Goal: Information Seeking & Learning: Learn about a topic

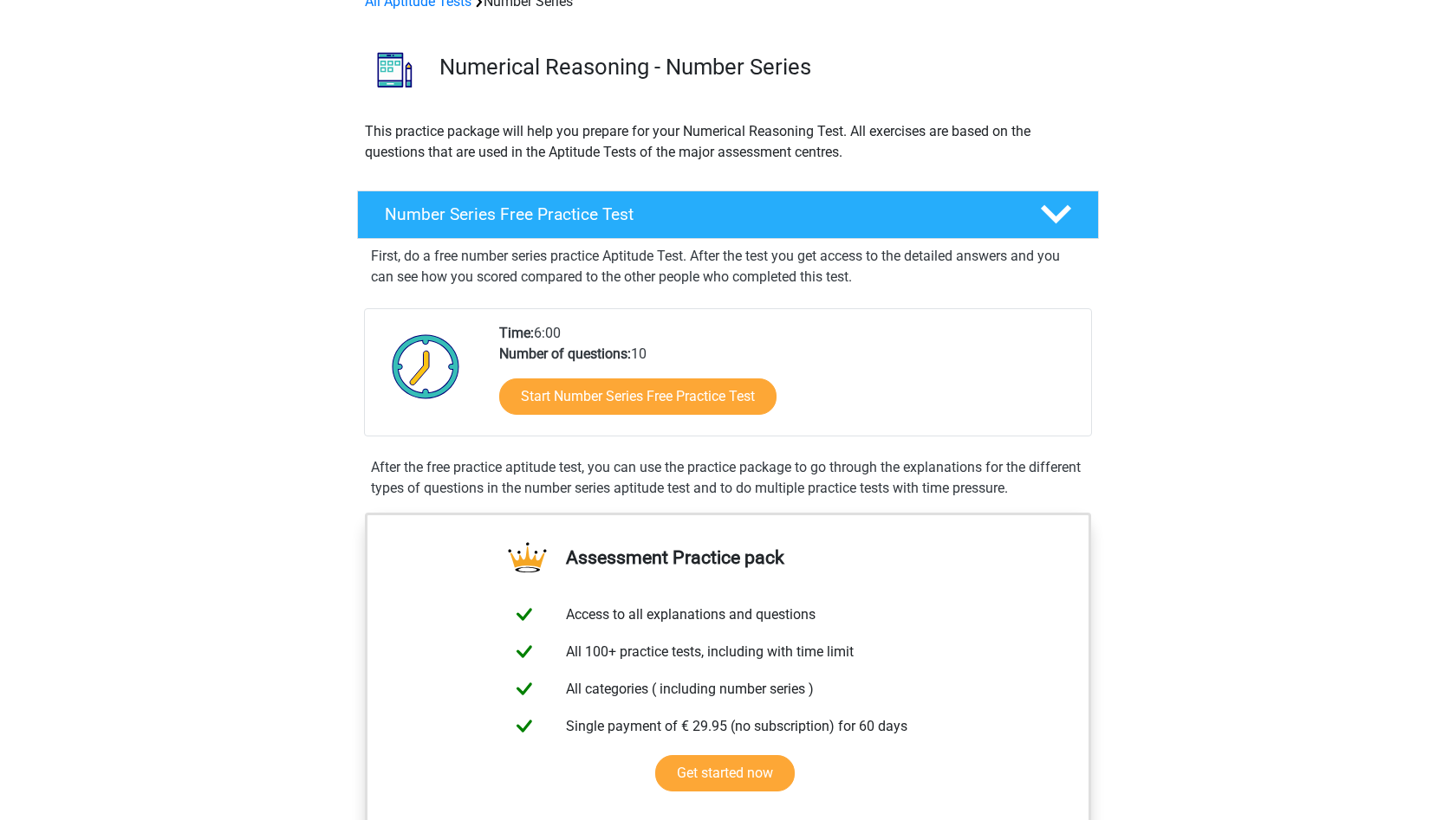
scroll to position [48, 0]
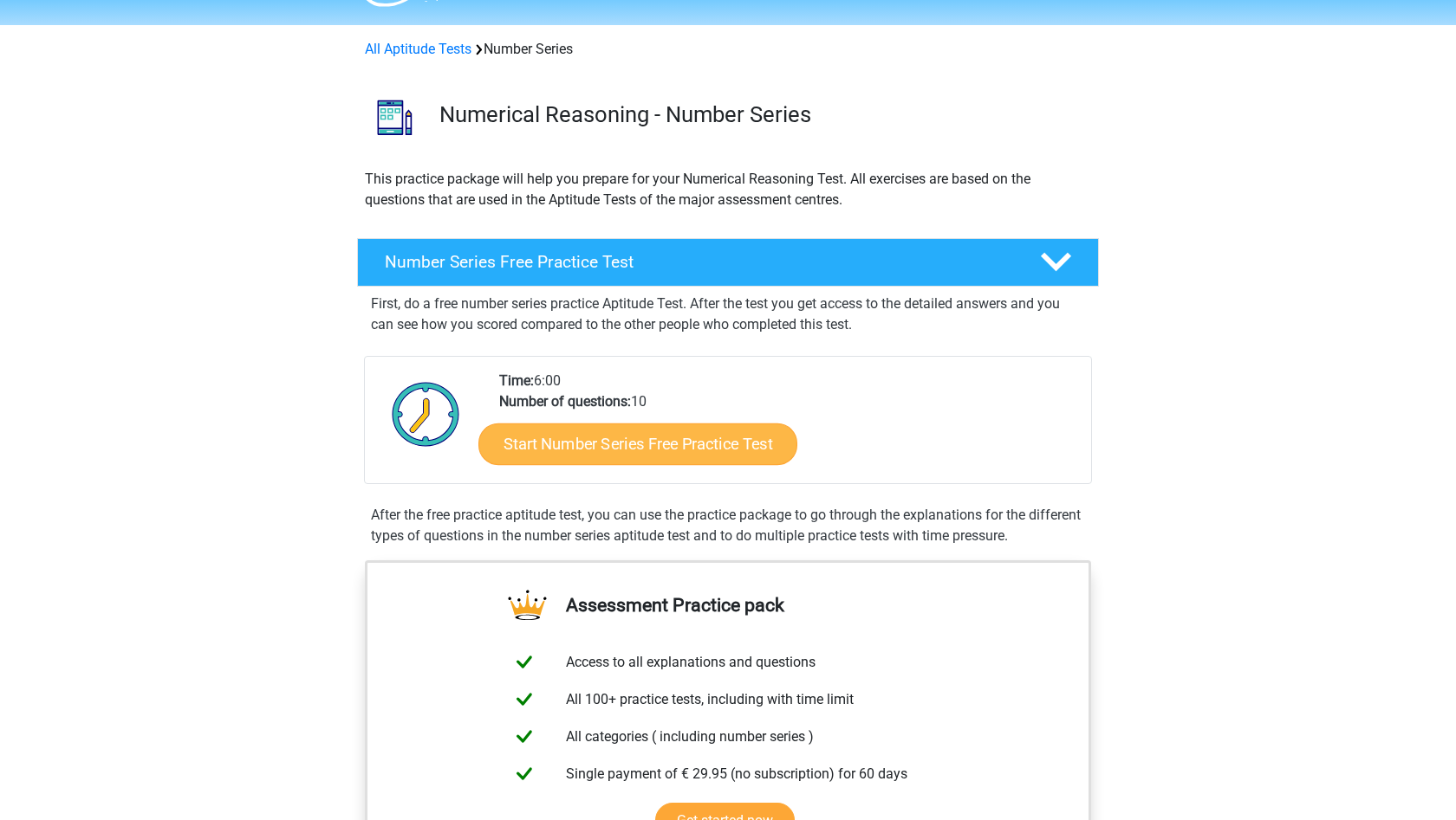
click at [642, 438] on link "Start Number Series Free Practice Test" at bounding box center [638, 444] width 319 height 42
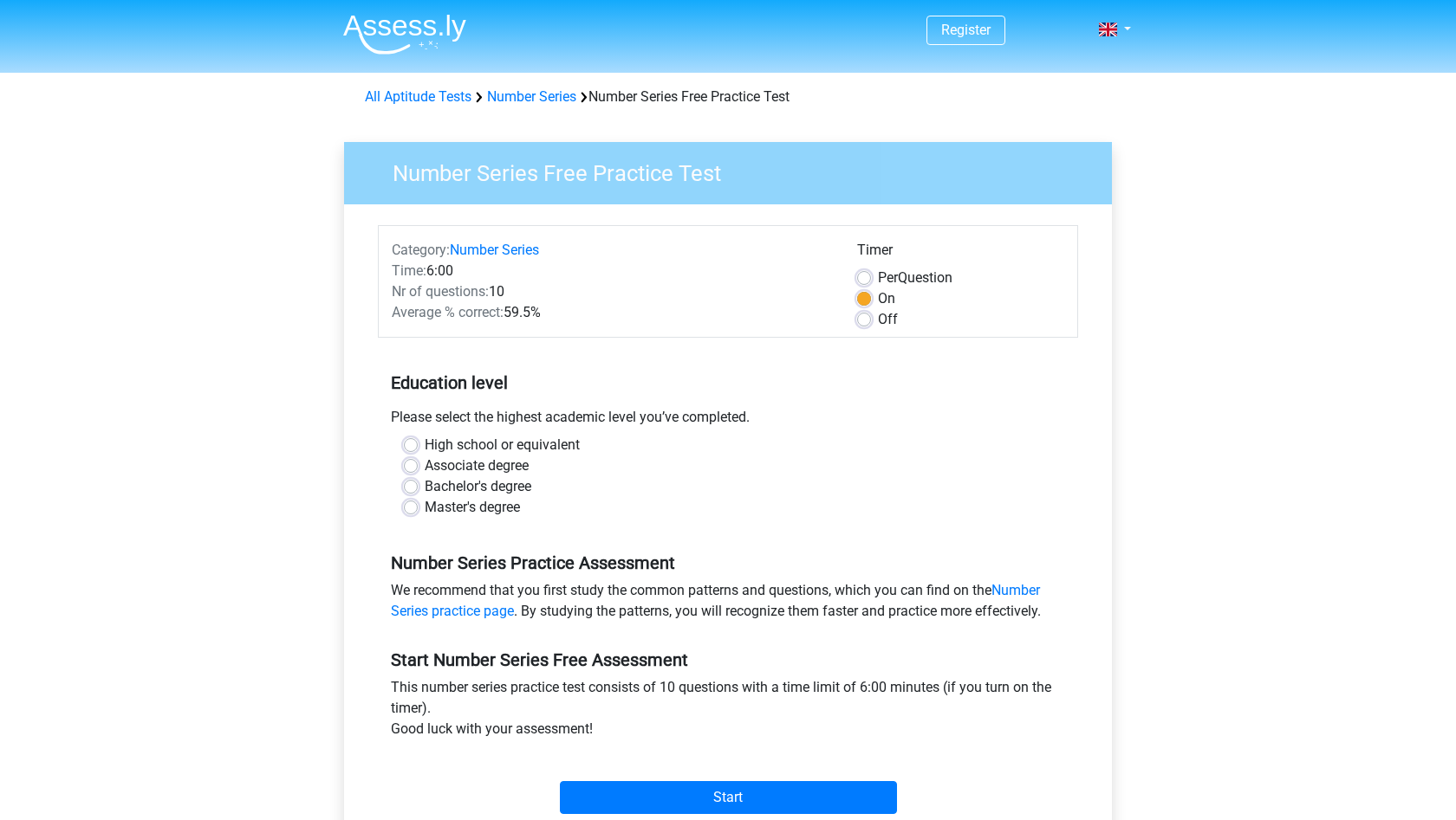
click at [479, 484] on label "Bachelor's degree" at bounding box center [477, 486] width 106 height 21
click at [418, 484] on input "Bachelor's degree" at bounding box center [411, 484] width 14 height 17
radio input "true"
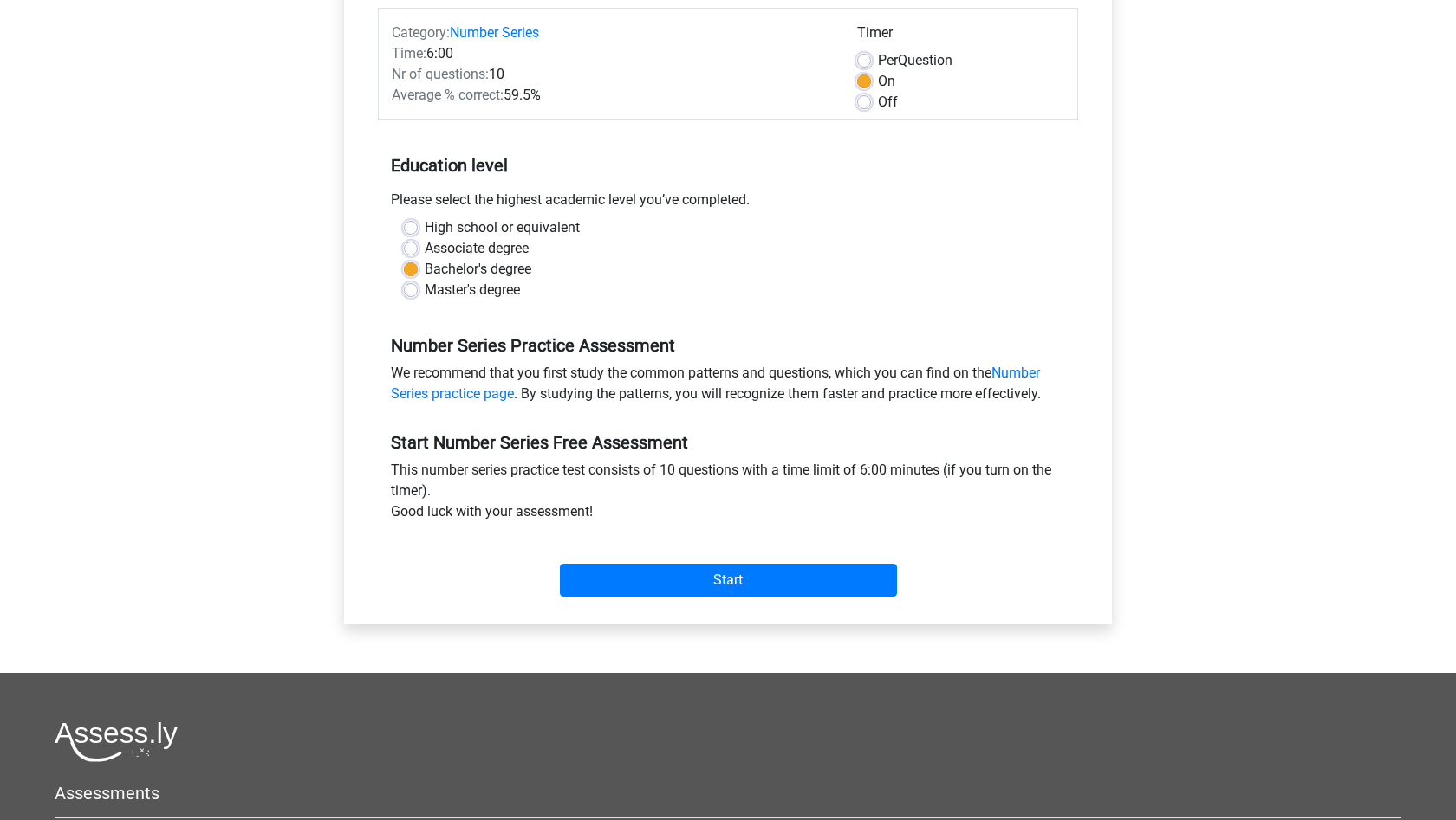
scroll to position [227, 0]
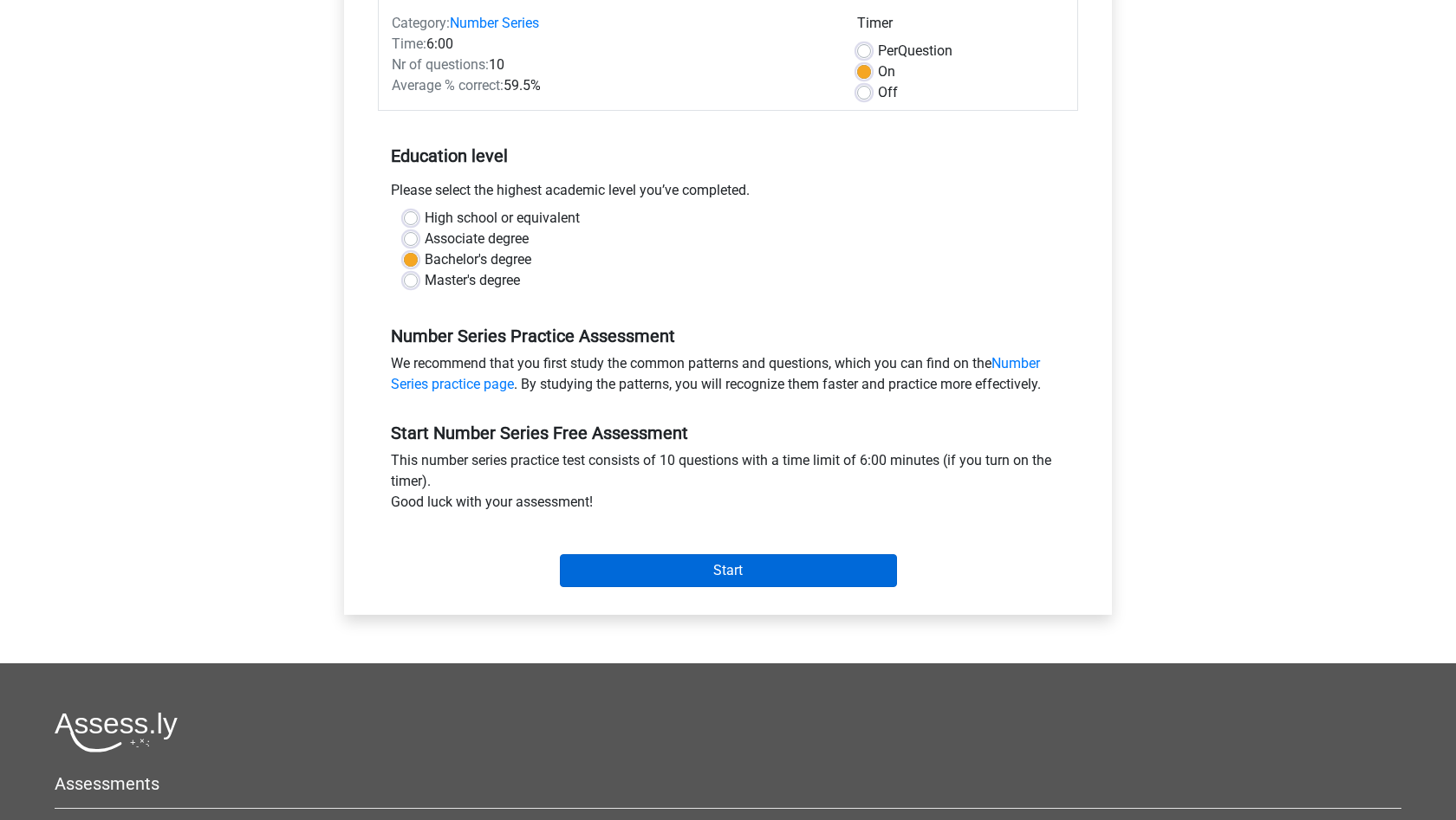
click at [646, 572] on input "Start" at bounding box center [728, 570] width 337 height 33
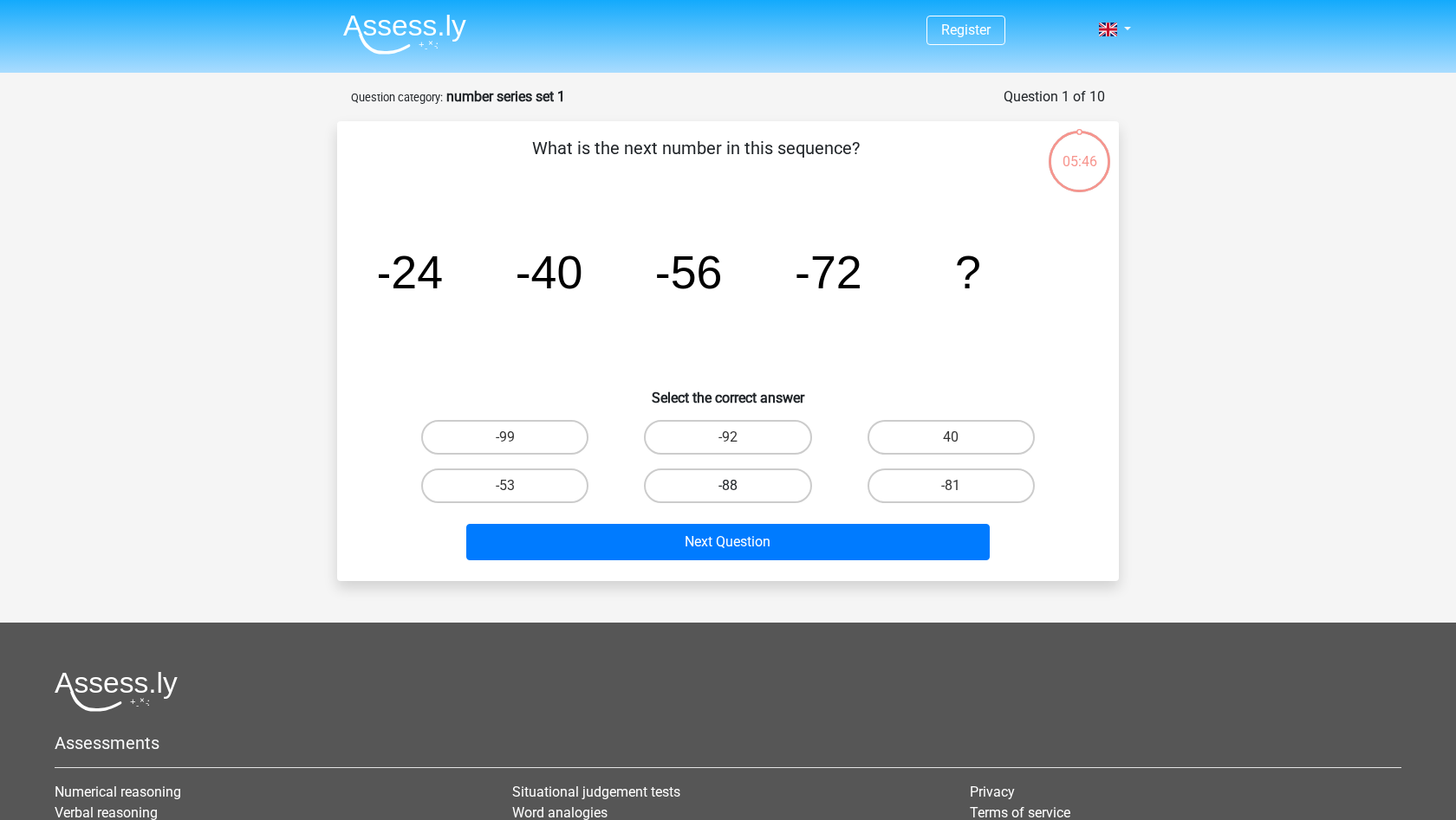
click at [760, 487] on label "-88" at bounding box center [727, 485] width 167 height 35
click at [739, 487] on input "-88" at bounding box center [733, 490] width 11 height 11
radio input "true"
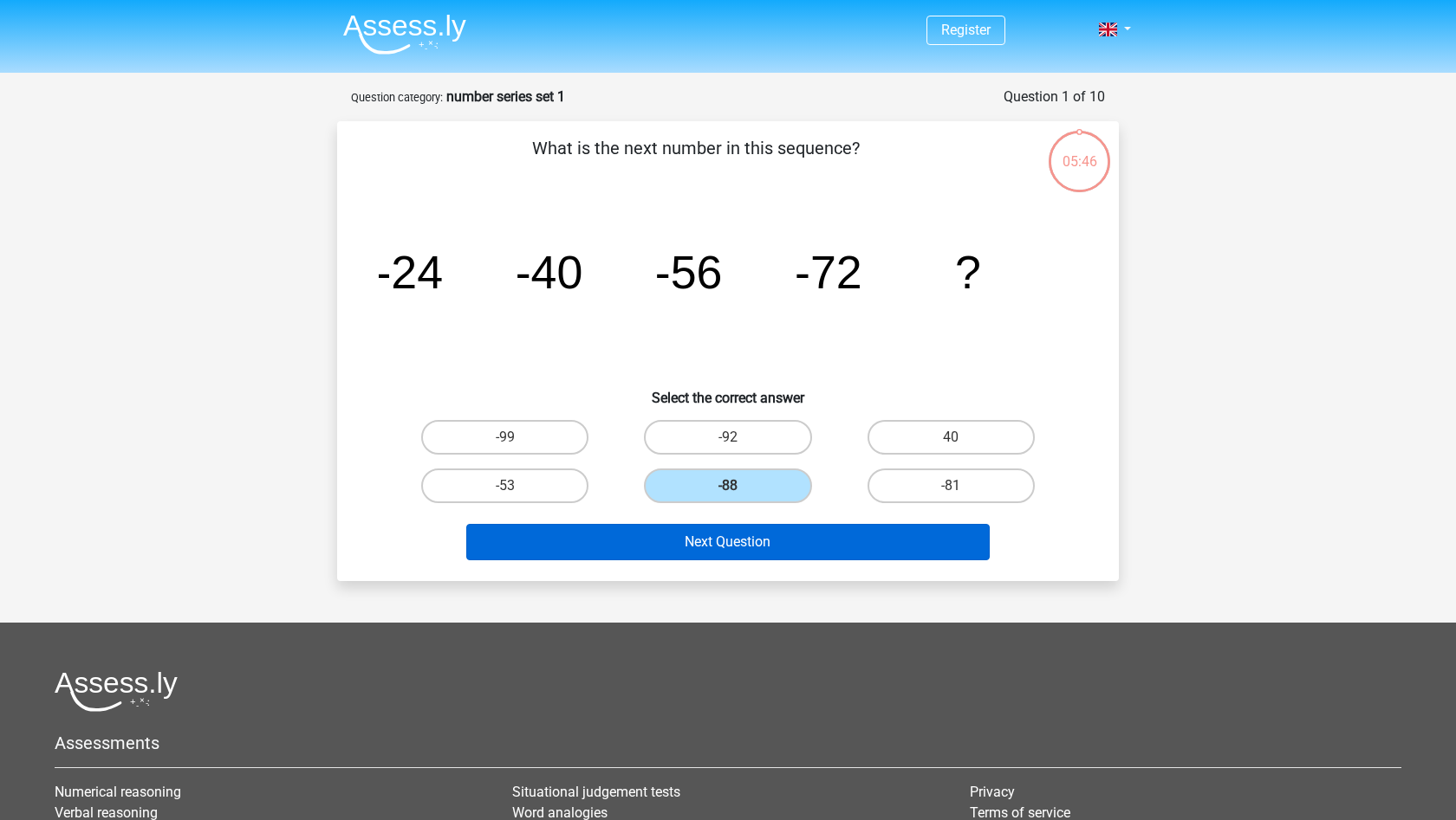
click at [773, 538] on button "Next Question" at bounding box center [728, 542] width 524 height 37
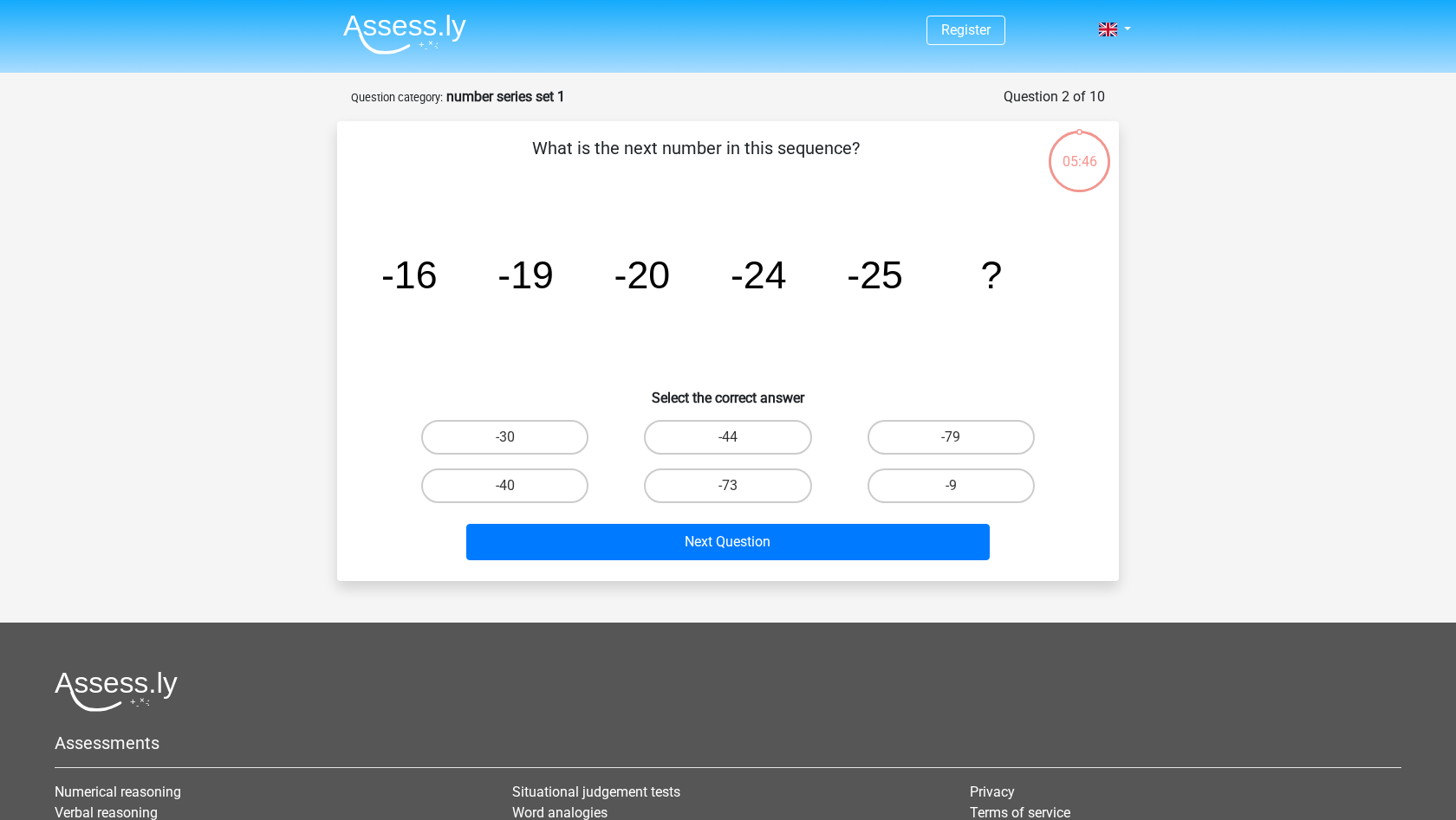
scroll to position [86, 0]
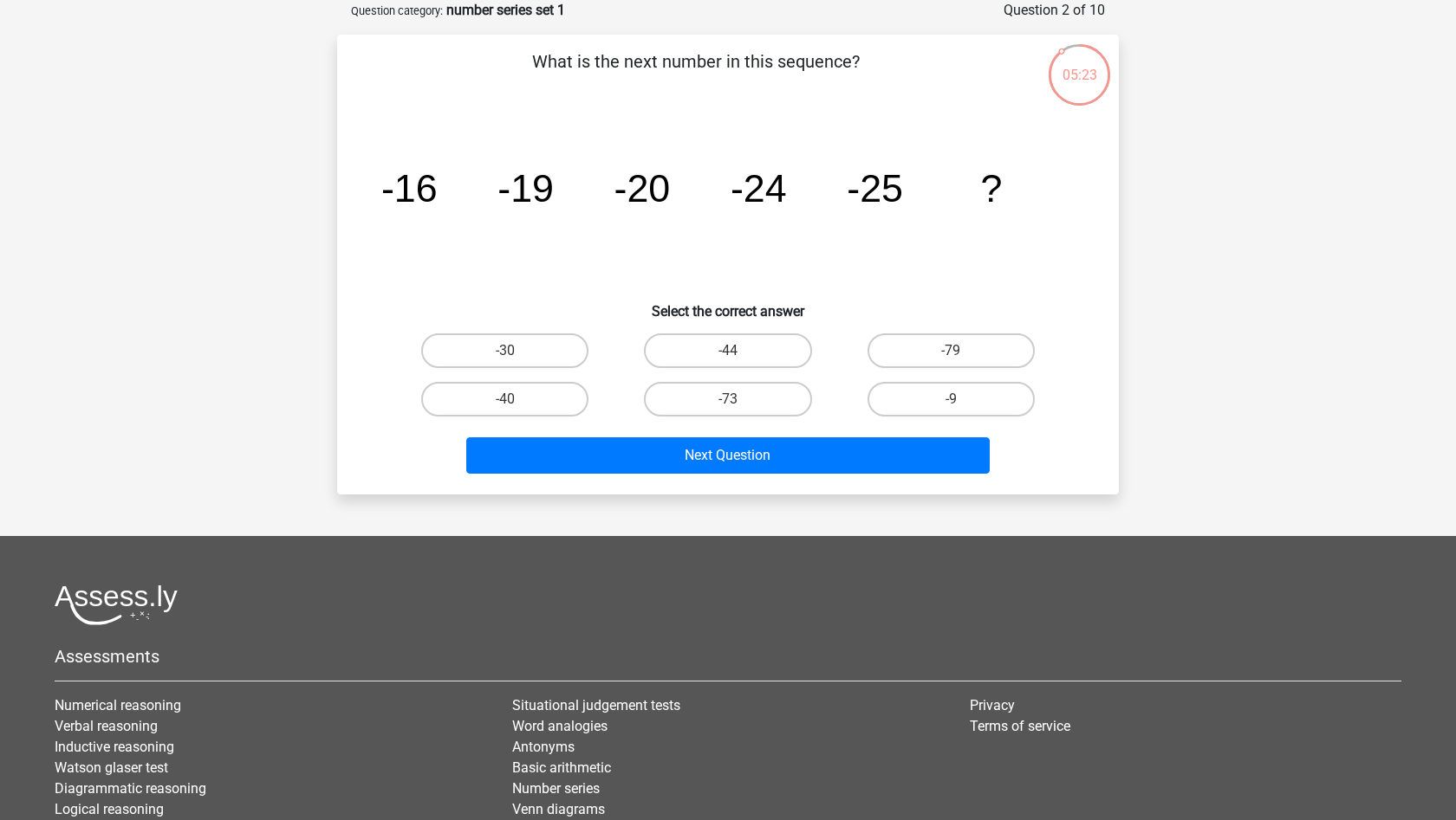
click at [512, 372] on div "-30" at bounding box center [505, 350] width 222 height 49
click at [512, 355] on input "-30" at bounding box center [510, 355] width 11 height 11
radio input "true"
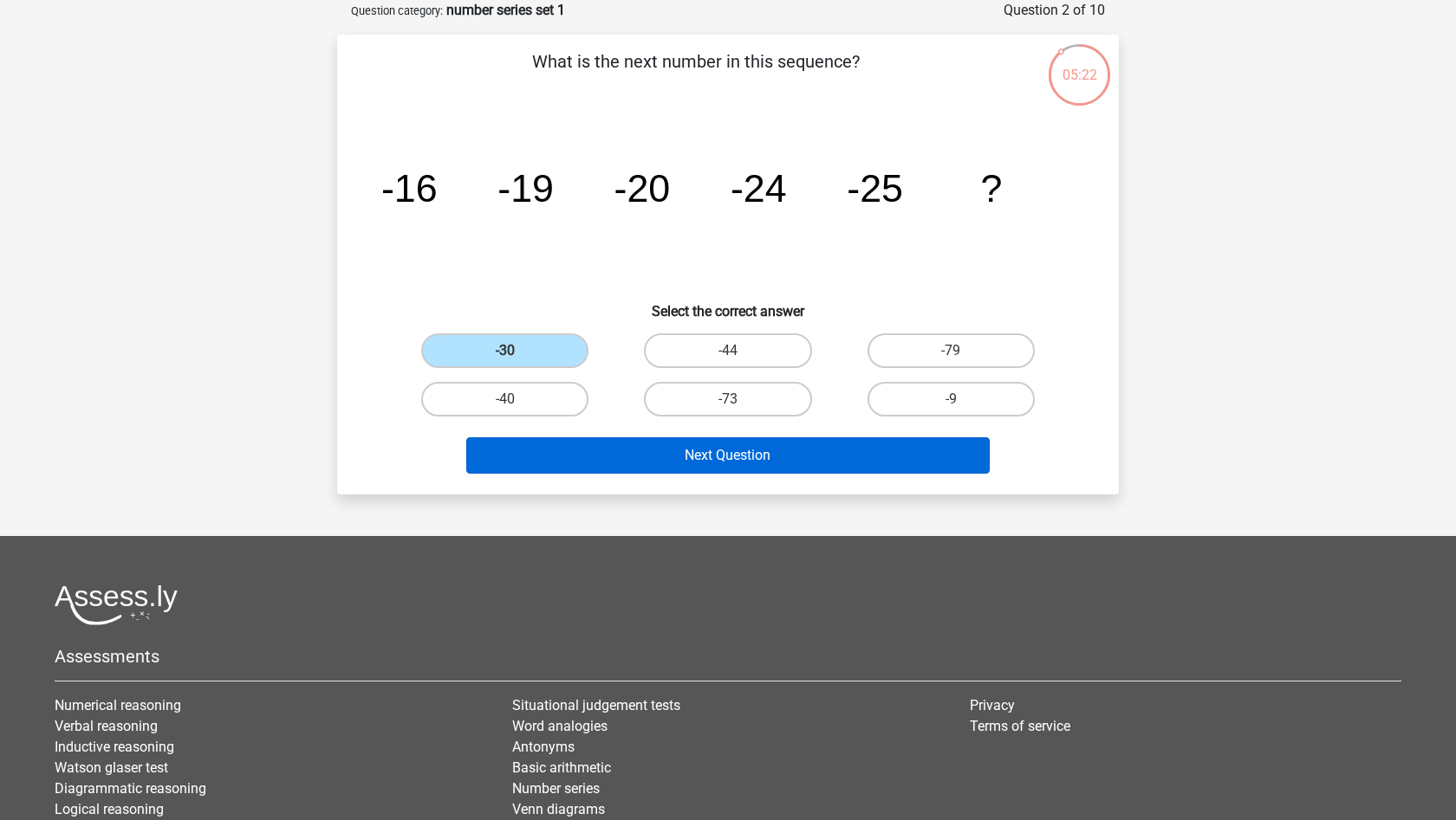
click at [655, 453] on button "Next Question" at bounding box center [728, 456] width 524 height 37
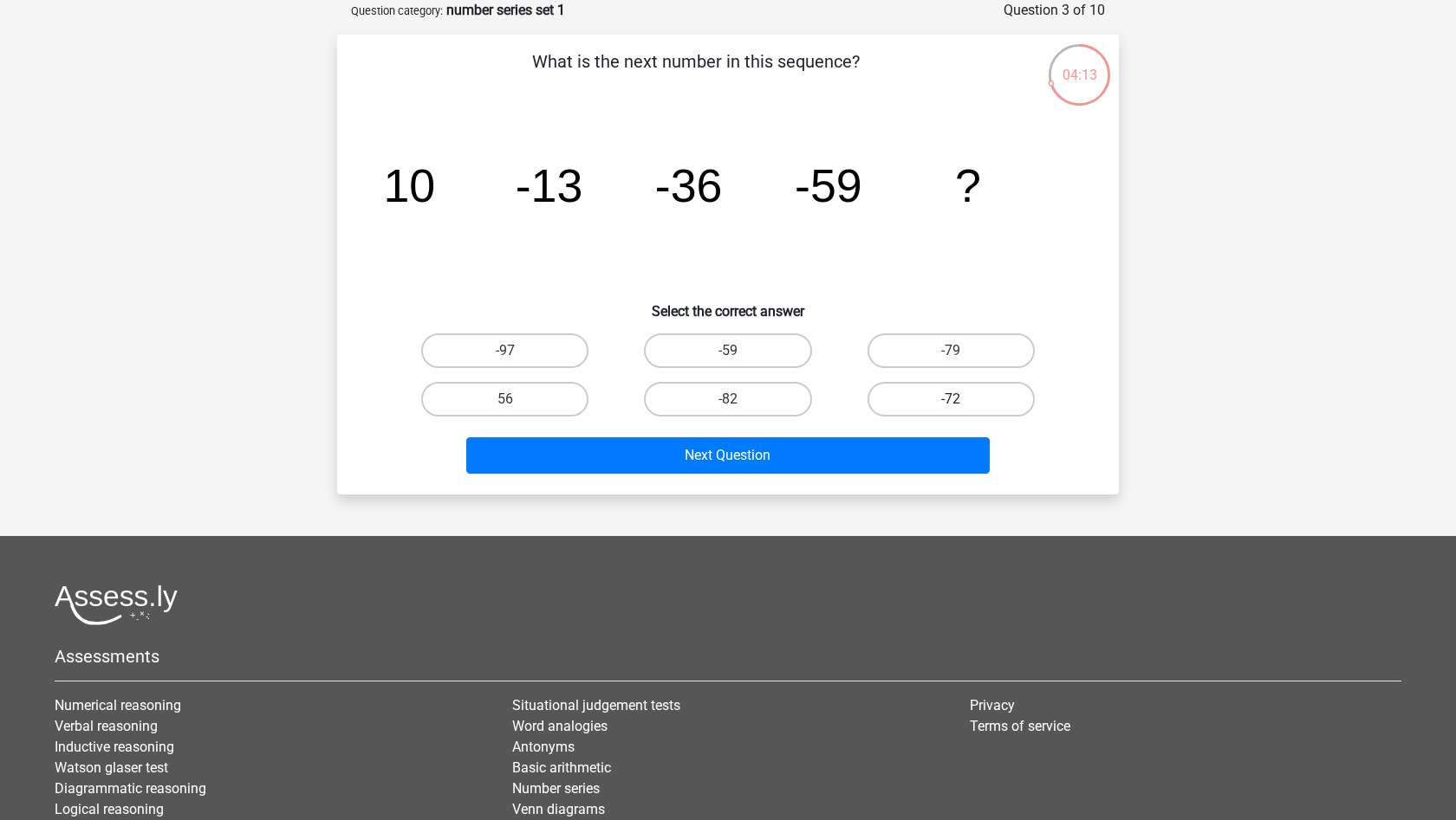
click at [935, 393] on label "-72" at bounding box center [950, 399] width 167 height 35
click at [950, 399] on input "-72" at bounding box center [955, 404] width 11 height 11
radio input "true"
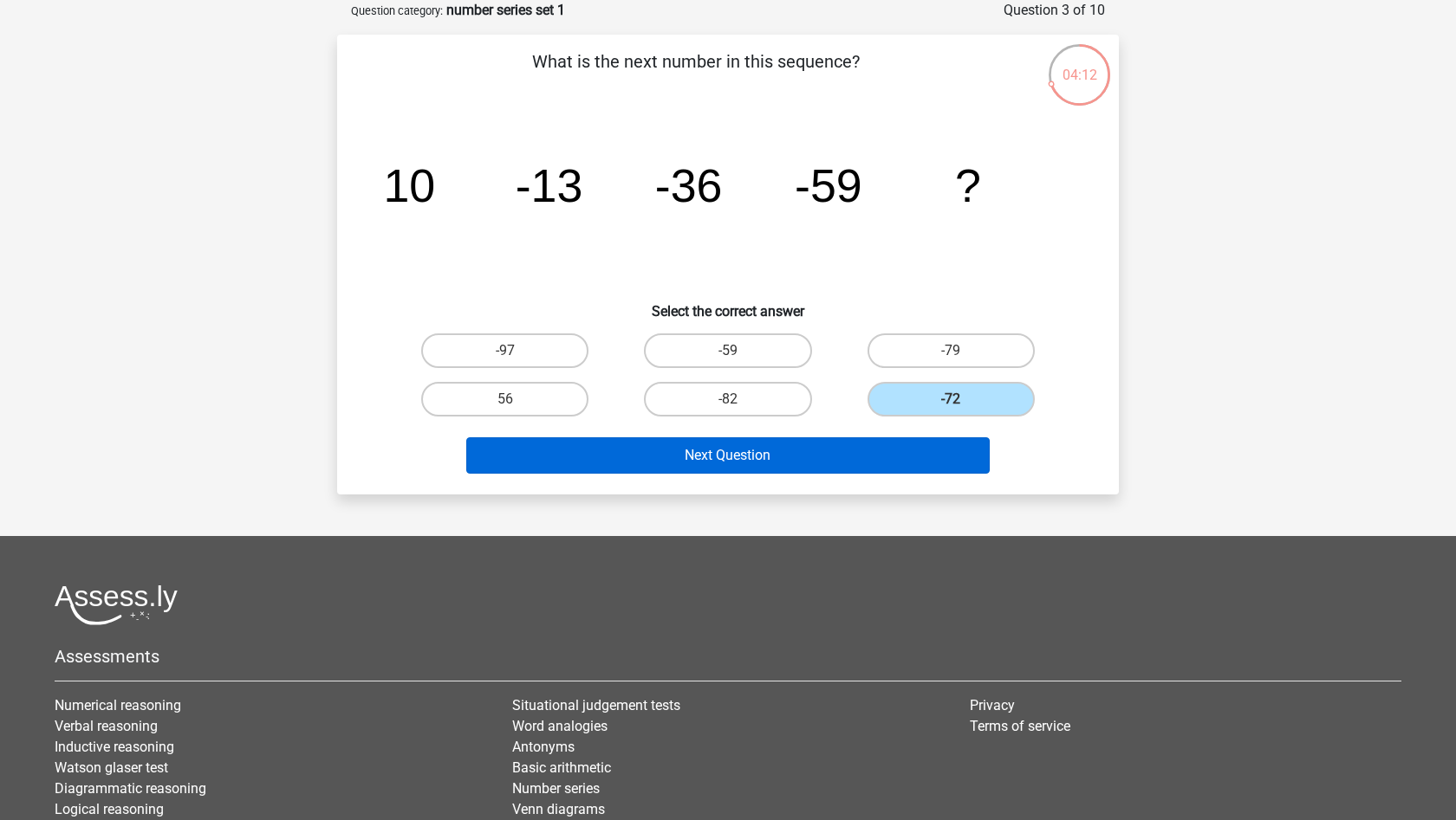
click at [855, 466] on button "Next Question" at bounding box center [728, 456] width 524 height 37
